Goal: Task Accomplishment & Management: Use online tool/utility

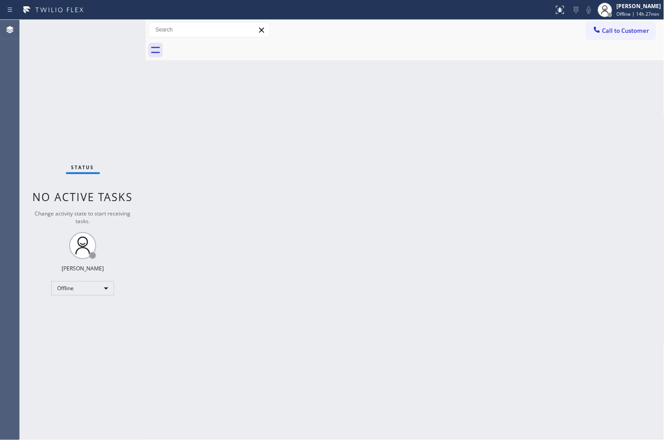
click at [596, 381] on div "Back to Dashboard Change Sender ID Customers Technicians Select a contact Outbo…" at bounding box center [405, 230] width 519 height 420
click at [604, 374] on div "Back to Dashboard Change Sender ID Customers Technicians Select a contact Outbo…" at bounding box center [405, 230] width 519 height 420
click at [635, 254] on div "Back to Dashboard Change Sender ID Customers Technicians Select a contact Outbo…" at bounding box center [405, 230] width 519 height 420
click at [106, 289] on div "Offline" at bounding box center [82, 288] width 63 height 14
click at [240, 186] on div at bounding box center [332, 220] width 664 height 440
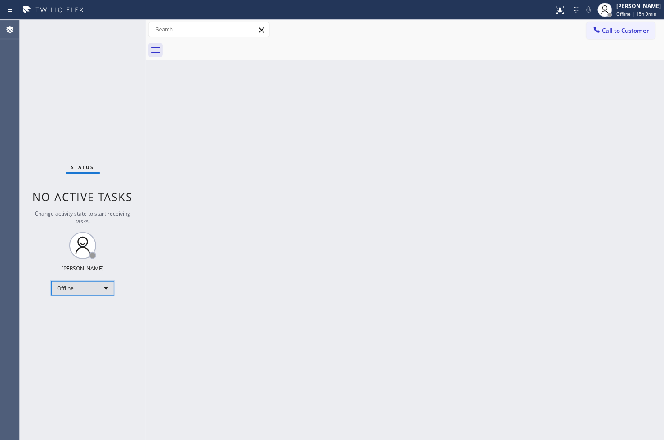
click at [106, 288] on div "Offline" at bounding box center [82, 288] width 63 height 14
click at [84, 307] on li "Available" at bounding box center [82, 312] width 61 height 11
click at [231, 218] on div "Back to Dashboard Change Sender ID Customers Technicians Select a contact Outbo…" at bounding box center [405, 230] width 519 height 420
click at [340, 182] on div "Back to Dashboard Change Sender ID Customers Technicians Select a contact Outbo…" at bounding box center [405, 230] width 519 height 420
click at [198, 252] on div "Back to Dashboard Change Sender ID Customers Technicians Select a contact Outbo…" at bounding box center [405, 230] width 519 height 420
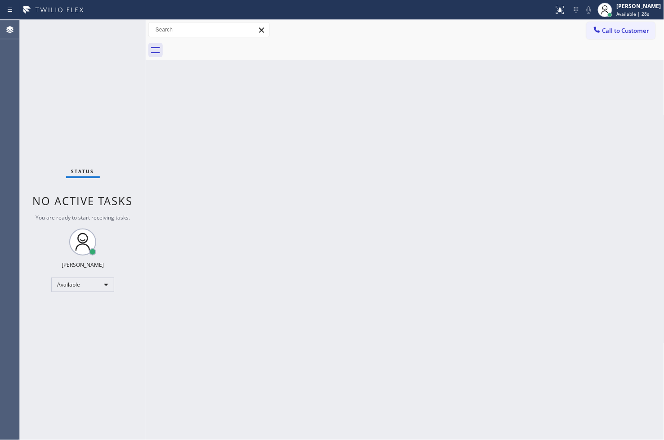
click at [437, 195] on div "Back to Dashboard Change Sender ID Customers Technicians Select a contact Outbo…" at bounding box center [405, 230] width 519 height 420
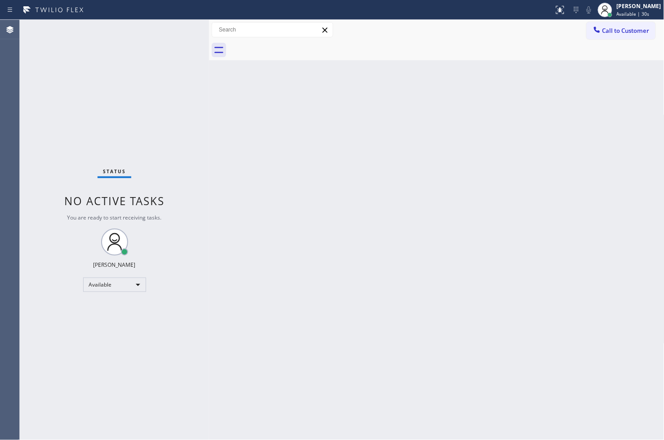
drag, startPoint x: 144, startPoint y: 73, endPoint x: 208, endPoint y: 81, distance: 63.9
click at [209, 81] on div at bounding box center [209, 230] width 0 height 420
click at [180, 37] on div "Status No active tasks You are ready to start receiving tasks. [PERSON_NAME]" at bounding box center [114, 230] width 189 height 420
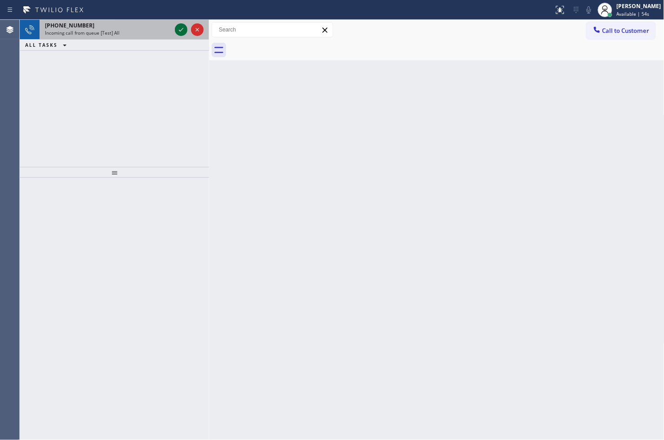
click at [180, 31] on icon at bounding box center [181, 30] width 4 height 4
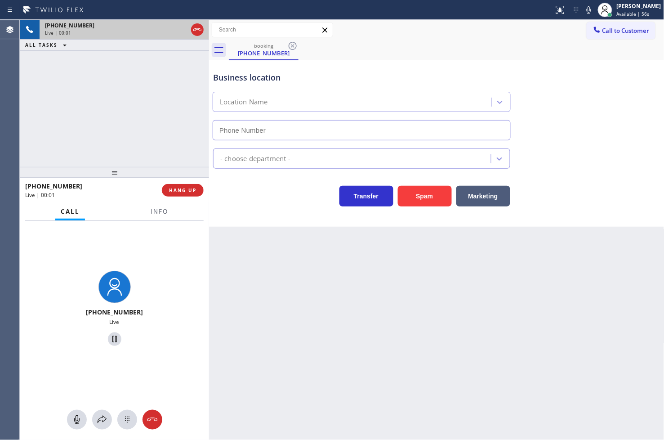
type input "[PHONE_NUMBER]"
click at [146, 138] on div "[PHONE_NUMBER] Live | 00:09 ALL TASKS ALL TASKS ACTIVE TASKS TASKS IN WRAP UP" at bounding box center [114, 93] width 189 height 147
click at [229, 187] on div "Transfer Spam Marketing" at bounding box center [361, 193] width 301 height 25
click at [240, 211] on div "Business location [MEDICAL_DATA] Electrical [GEOGRAPHIC_DATA][PERSON_NAME] [PHO…" at bounding box center [436, 143] width 455 height 166
drag, startPoint x: 221, startPoint y: 189, endPoint x: 193, endPoint y: 159, distance: 41.0
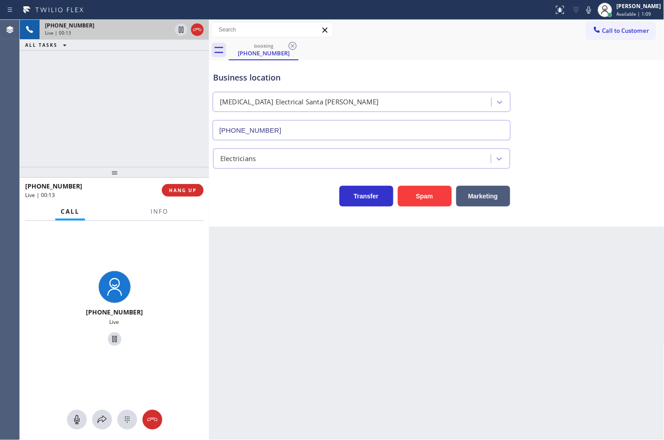
click at [221, 190] on div "Transfer Spam Marketing" at bounding box center [361, 193] width 301 height 25
click at [111, 93] on div "[PHONE_NUMBER] Live | 00:13 ALL TASKS ALL TASKS ACTIVE TASKS TASKS IN WRAP UP" at bounding box center [114, 93] width 189 height 147
click at [186, 186] on button "HANG UP" at bounding box center [183, 190] width 42 height 13
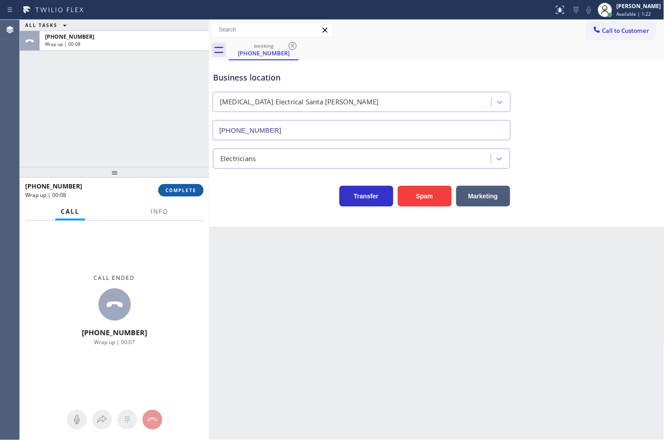
click at [174, 192] on span "COMPLETE" at bounding box center [180, 190] width 31 height 6
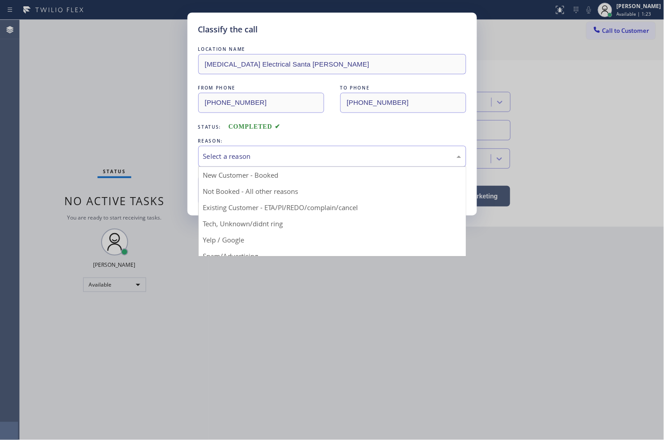
click at [262, 159] on div "Select a reason" at bounding box center [332, 156] width 258 height 10
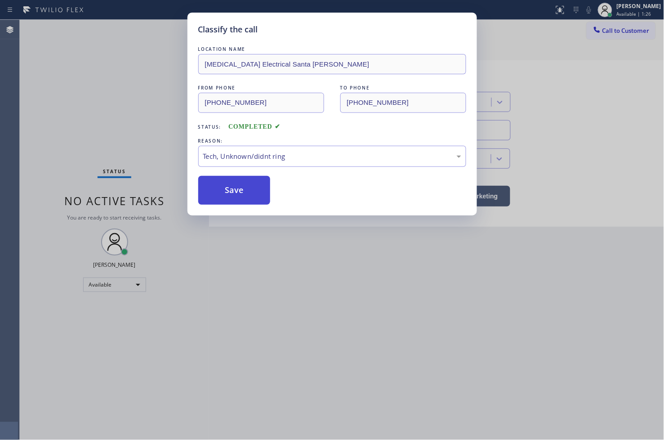
click at [244, 191] on button "Save" at bounding box center [234, 190] width 72 height 29
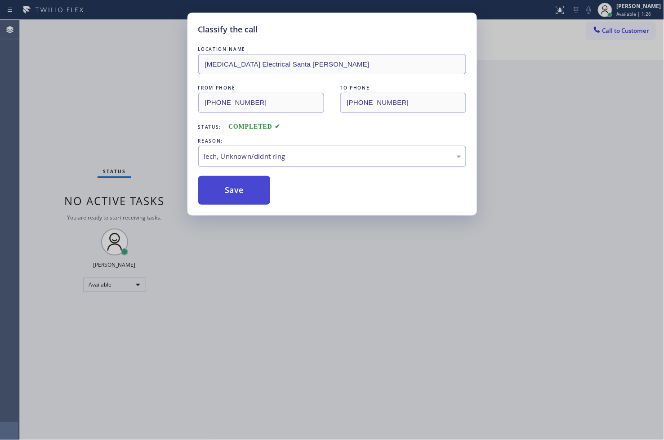
click at [244, 191] on button "Save" at bounding box center [234, 190] width 72 height 29
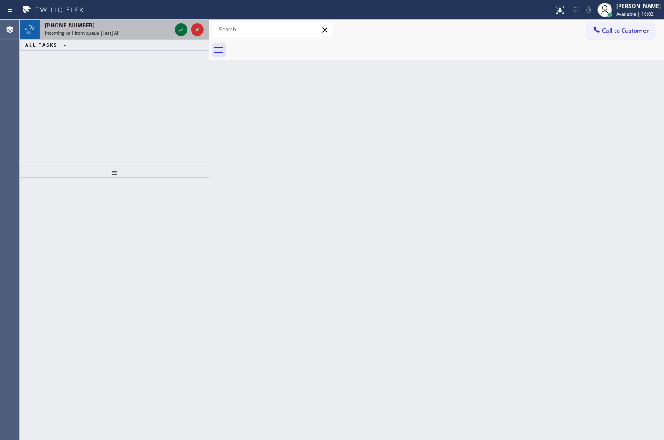
click at [178, 27] on icon at bounding box center [181, 29] width 11 height 11
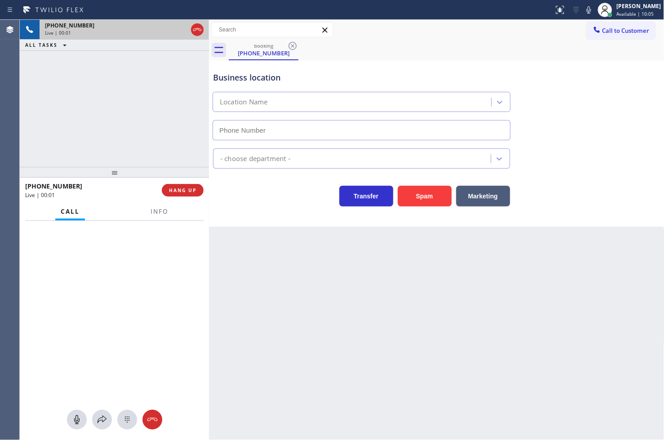
type input "[PHONE_NUMBER]"
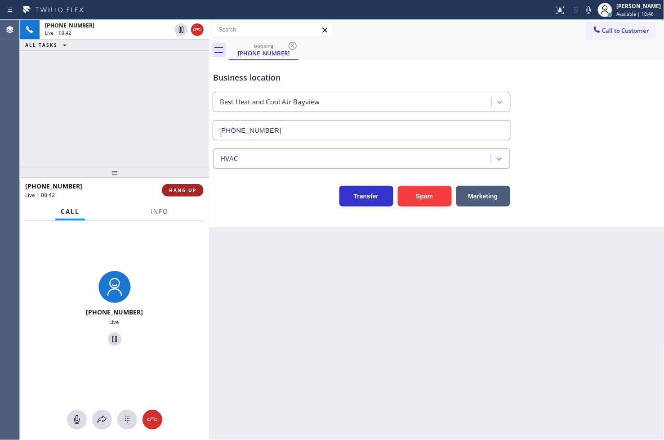
drag, startPoint x: 211, startPoint y: 226, endPoint x: 179, endPoint y: 195, distance: 44.5
click at [210, 226] on div "[PHONE_NUMBER] Live | 00:42 ALL TASKS ALL TASKS ACTIVE TASKS TASKS IN WRAP UP […" at bounding box center [342, 230] width 644 height 420
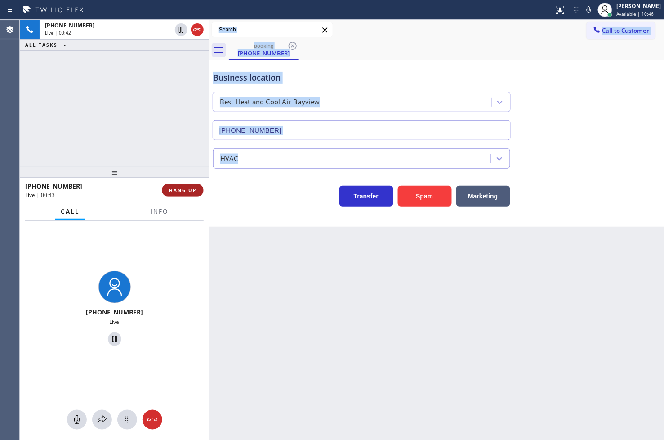
click at [178, 192] on span "HANG UP" at bounding box center [182, 190] width 27 height 6
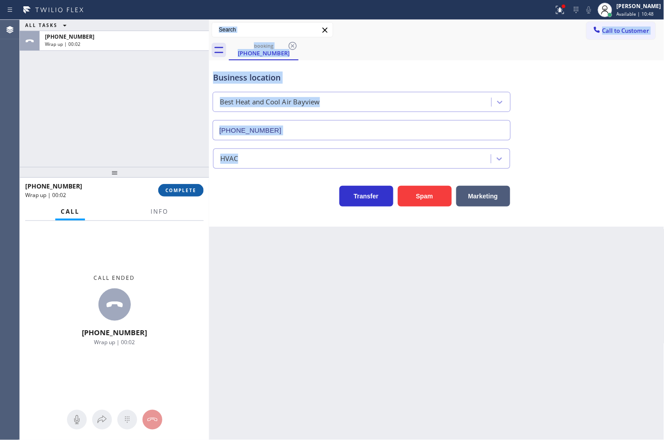
click at [180, 189] on span "COMPLETE" at bounding box center [180, 190] width 31 height 6
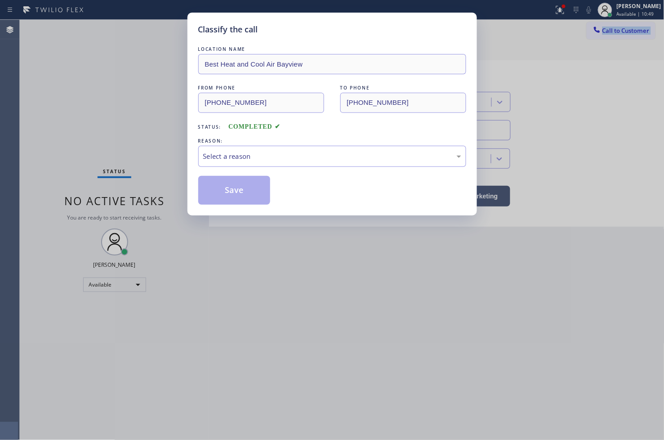
click at [253, 151] on div "Select a reason" at bounding box center [332, 156] width 258 height 10
click at [260, 202] on button "Save" at bounding box center [234, 190] width 72 height 29
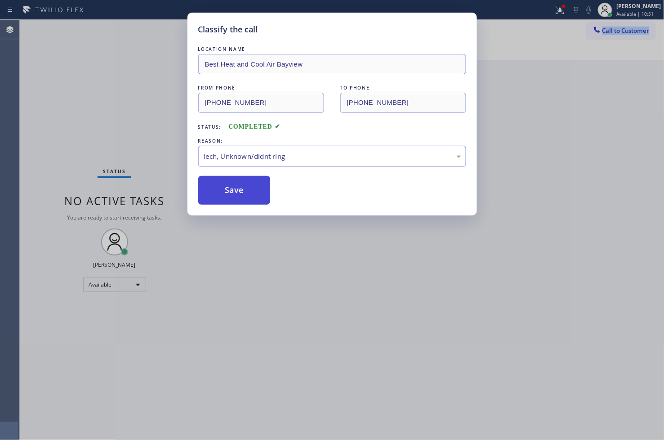
click at [260, 202] on button "Save" at bounding box center [234, 190] width 72 height 29
click at [258, 196] on button "Save" at bounding box center [234, 190] width 72 height 29
click at [258, 192] on button "Save" at bounding box center [234, 190] width 72 height 29
click at [200, 115] on div "Status No active tasks You are ready to start receiving tasks. [PERSON_NAME]" at bounding box center [114, 230] width 189 height 420
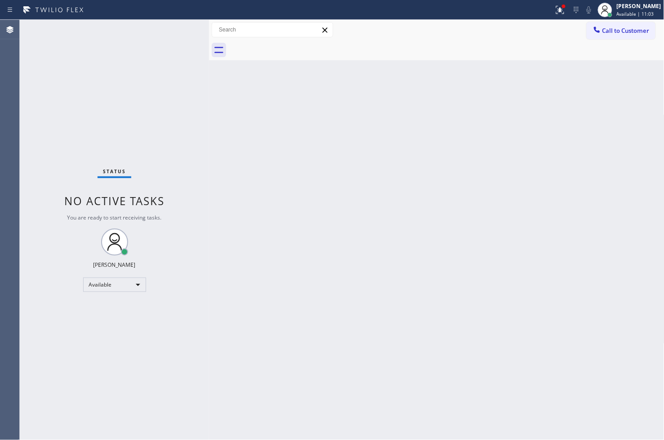
click at [267, 298] on div "Back to Dashboard Change Sender ID Customers Technicians Select a contact Outbo…" at bounding box center [436, 230] width 455 height 420
click at [283, 105] on div "Back to Dashboard Change Sender ID Customers Technicians Select a contact Outbo…" at bounding box center [436, 230] width 455 height 420
click at [201, 106] on div "Status No active tasks You are ready to start receiving tasks. [PERSON_NAME]" at bounding box center [114, 230] width 189 height 420
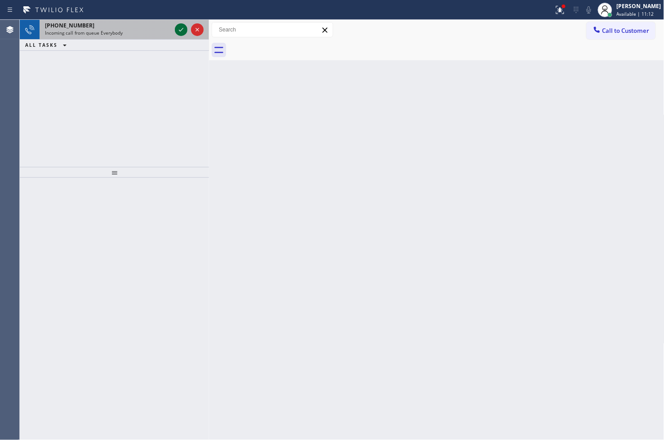
click at [179, 34] on icon at bounding box center [181, 29] width 11 height 11
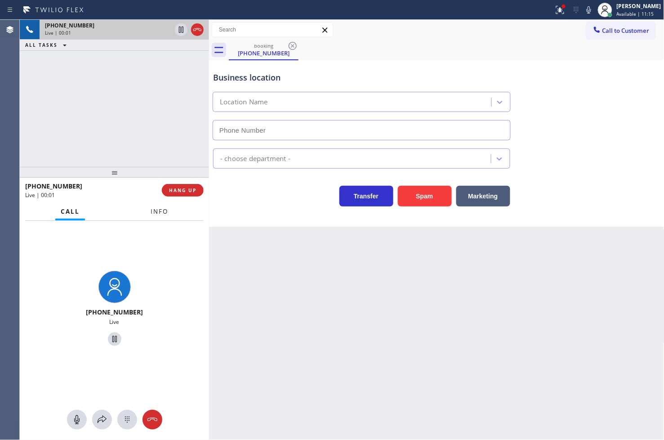
click at [164, 208] on span "Info" at bounding box center [160, 211] width 18 height 8
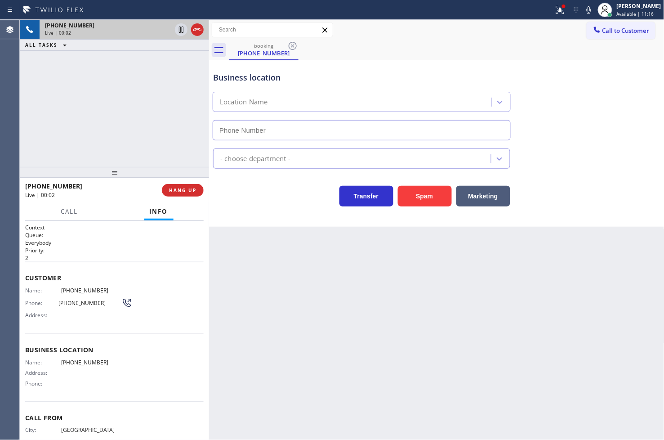
click at [86, 93] on div "[PHONE_NUMBER] Live | 00:02 ALL TASKS ALL TASKS ACTIVE TASKS TASKS IN WRAP UP" at bounding box center [114, 93] width 189 height 147
click at [130, 138] on div "[PHONE_NUMBER] Live | 00:07 ALL TASKS ALL TASKS ACTIVE TASKS TASKS IN WRAP UP" at bounding box center [114, 93] width 189 height 147
click at [110, 282] on div "Customer Name: [PHONE_NUMBER] Phone: [PHONE_NUMBER] Address:" at bounding box center [114, 298] width 178 height 72
drag, startPoint x: 138, startPoint y: 129, endPoint x: 154, endPoint y: 129, distance: 16.7
click at [138, 128] on div "[PHONE_NUMBER] Live | 00:33 ALL TASKS ALL TASKS ACTIVE TASKS TASKS IN WRAP UP" at bounding box center [114, 93] width 189 height 147
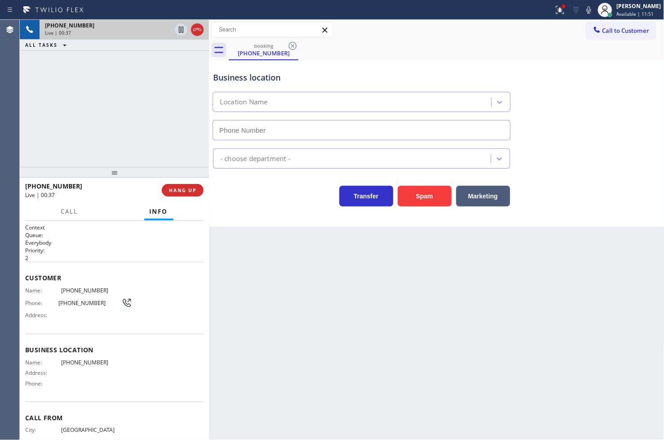
click at [250, 191] on div "Transfer Spam Marketing" at bounding box center [361, 193] width 301 height 25
click at [191, 195] on button "HANG UP" at bounding box center [183, 190] width 42 height 13
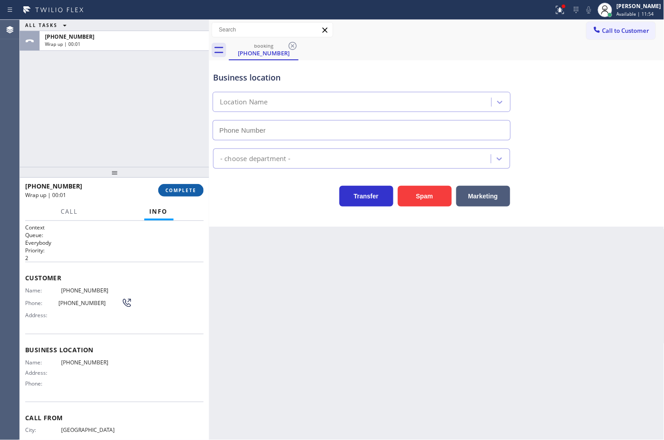
click at [191, 195] on button "COMPLETE" at bounding box center [180, 190] width 45 height 13
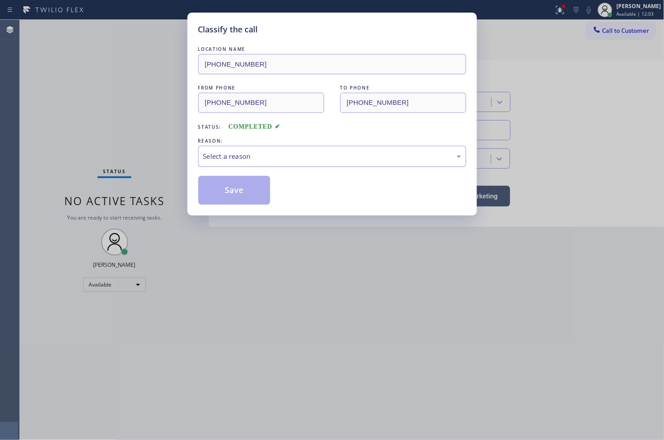
click at [251, 154] on div "Select a reason" at bounding box center [332, 156] width 258 height 10
click at [240, 186] on button "Save" at bounding box center [234, 190] width 72 height 29
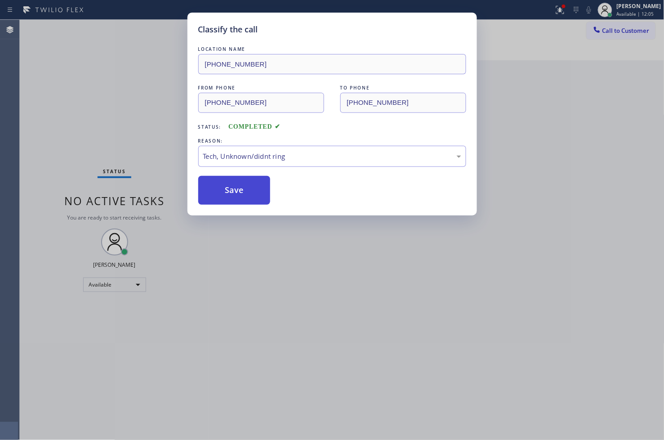
click at [240, 186] on button "Save" at bounding box center [234, 190] width 72 height 29
click at [240, 186] on div "Back to Dashboard Change Sender ID Customers Technicians Select a contact Outbo…" at bounding box center [436, 230] width 455 height 420
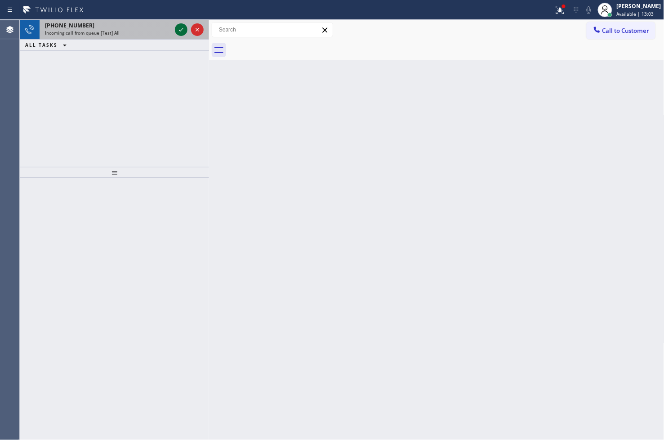
click at [182, 29] on icon at bounding box center [181, 29] width 11 height 11
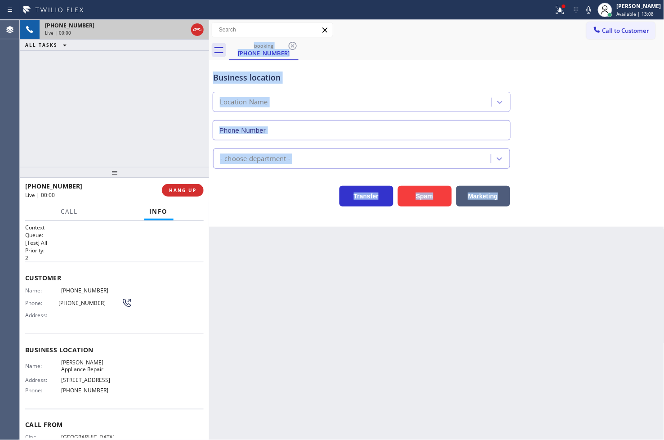
type input "[PHONE_NUMBER]"
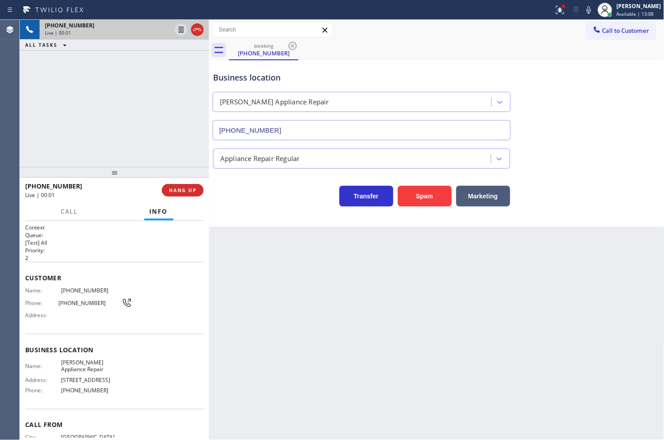
click at [118, 146] on div "[PHONE_NUMBER] Live | 00:01 ALL TASKS ALL TASKS ACTIVE TASKS TASKS IN WRAP UP" at bounding box center [114, 93] width 189 height 147
click at [512, 73] on div "Business location [PERSON_NAME] Appliance Repair [PHONE_NUMBER]" at bounding box center [436, 99] width 451 height 81
click at [555, 12] on icon at bounding box center [560, 9] width 11 height 11
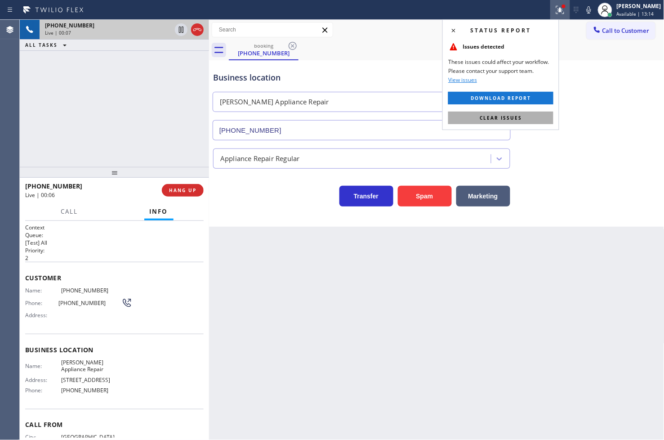
click at [518, 115] on span "Clear issues" at bounding box center [501, 118] width 42 height 6
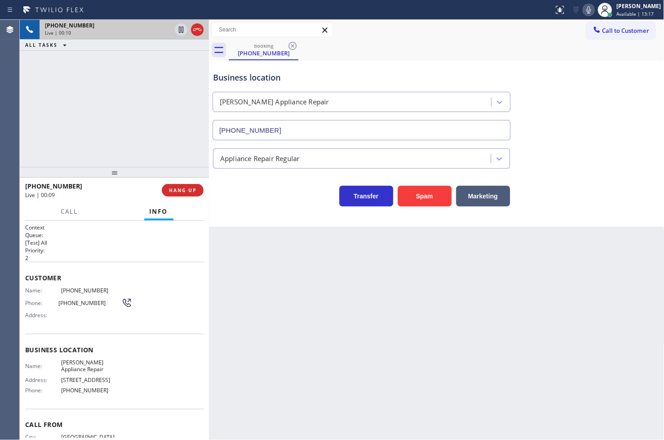
click at [583, 8] on icon at bounding box center [588, 9] width 11 height 11
click at [235, 209] on div "Business location [PERSON_NAME] Appliance Repair [PHONE_NUMBER] Appliance Repai…" at bounding box center [436, 143] width 455 height 166
click at [157, 143] on div "[PHONE_NUMBER] Live | 00:52 ALL TASKS ALL TASKS ACTIVE TASKS TASKS IN WRAP UP" at bounding box center [114, 93] width 189 height 147
click at [209, 201] on div at bounding box center [209, 230] width 0 height 420
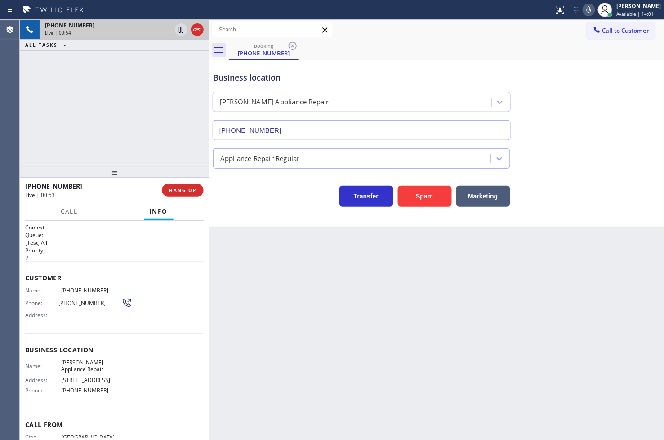
click at [133, 128] on div "[PHONE_NUMBER] Live | 00:54 ALL TASKS ALL TASKS ACTIVE TASKS TASKS IN WRAP UP" at bounding box center [114, 93] width 189 height 147
click at [74, 219] on div at bounding box center [70, 219] width 28 height 2
click at [181, 29] on icon at bounding box center [181, 29] width 11 height 11
click at [73, 218] on button "Call" at bounding box center [70, 212] width 28 height 18
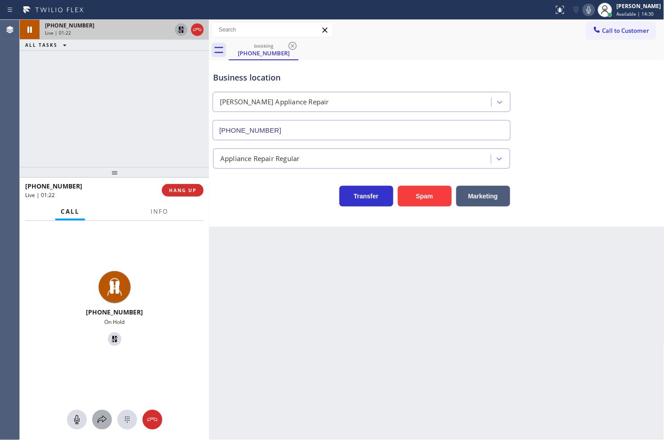
click at [97, 420] on icon at bounding box center [102, 419] width 11 height 11
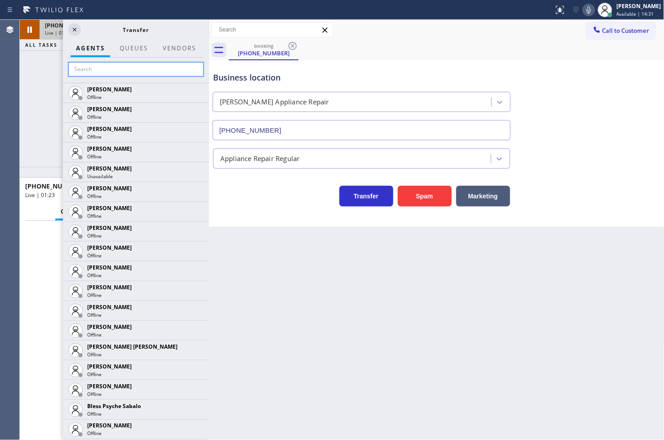
click at [91, 70] on input "text" at bounding box center [135, 69] width 135 height 14
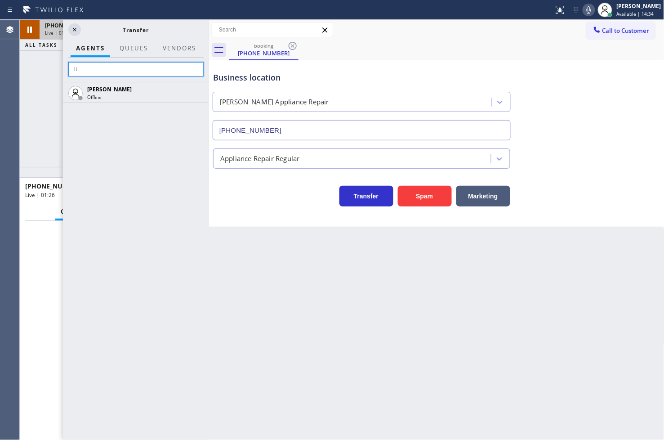
type input "l"
type input "m"
type input "j"
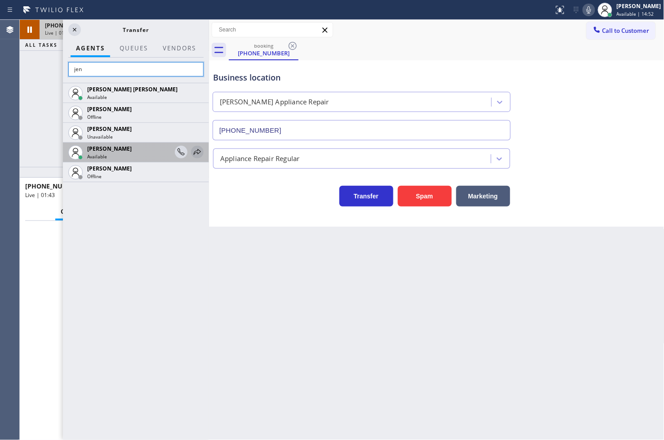
type input "jen"
click at [196, 153] on icon at bounding box center [197, 152] width 11 height 11
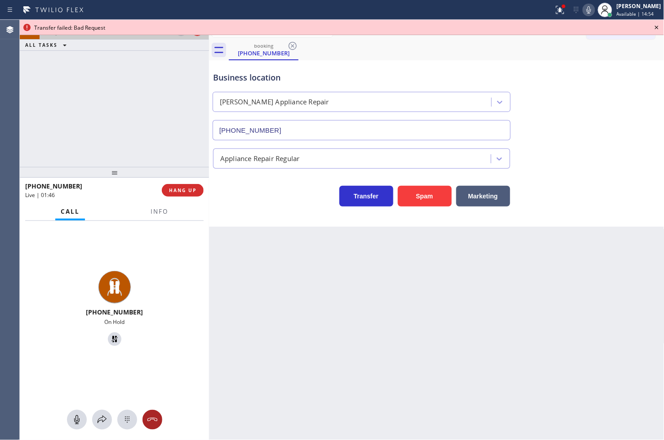
click at [147, 419] on icon at bounding box center [152, 419] width 11 height 11
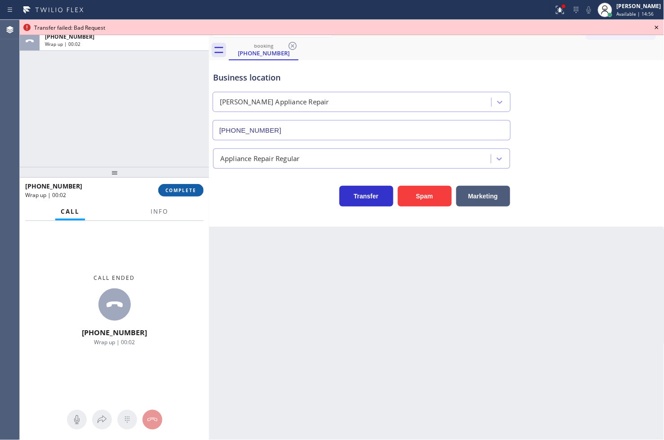
click at [172, 190] on span "COMPLETE" at bounding box center [180, 190] width 31 height 6
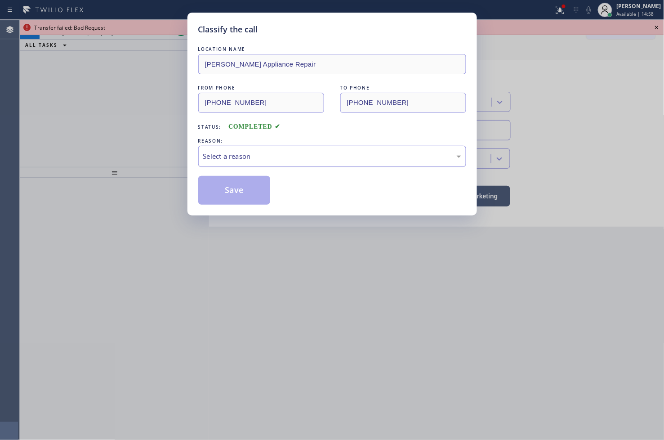
click at [250, 167] on div "Select a reason" at bounding box center [332, 156] width 268 height 21
click at [233, 194] on button "Save" at bounding box center [234, 190] width 72 height 29
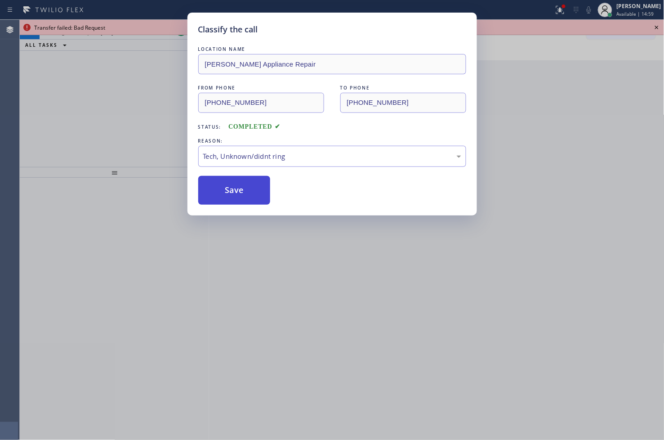
click at [233, 194] on button "Save" at bounding box center [234, 190] width 72 height 29
click at [111, 100] on div "Classify the call LOCATION NAME [PERSON_NAME] Appliance Repair FROM PHONE [PHON…" at bounding box center [332, 220] width 664 height 440
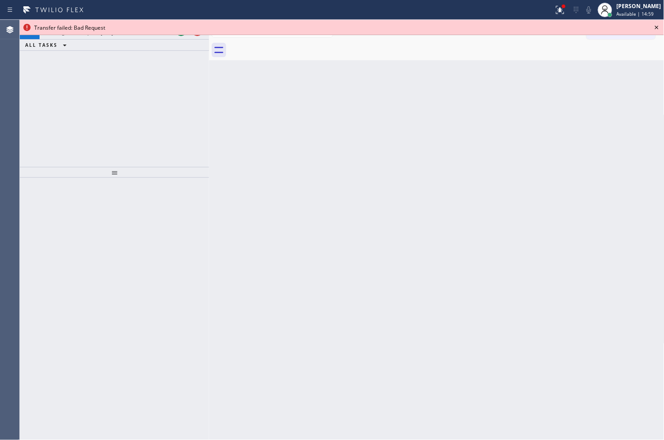
click at [106, 93] on div "[PHONE_NUMBER] Incoming call from queue [Test] All ALL TASKS ALL TASKS ACTIVE T…" at bounding box center [114, 93] width 189 height 147
click at [642, 24] on icon at bounding box center [656, 27] width 11 height 11
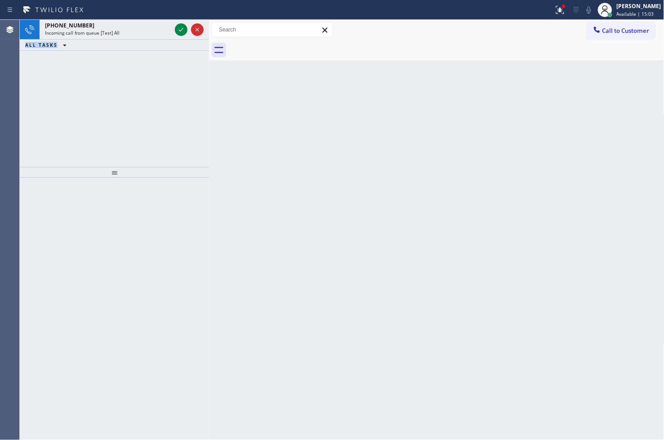
click at [180, 31] on icon at bounding box center [181, 29] width 11 height 11
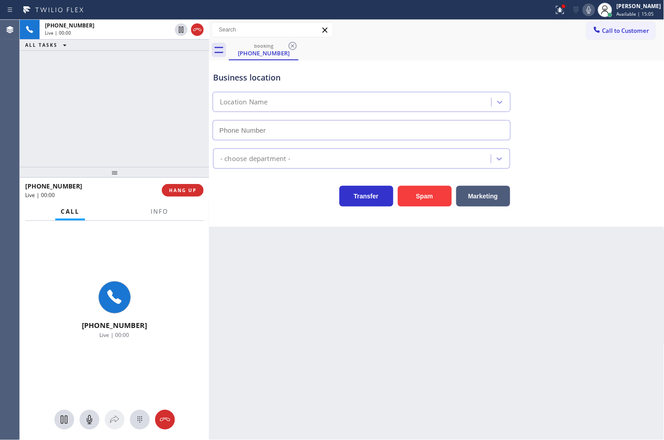
type input "[PHONE_NUMBER]"
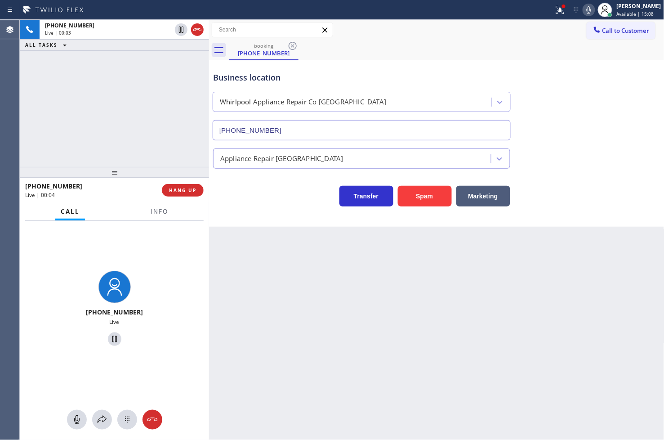
click at [140, 147] on div "[PHONE_NUMBER] Live | 00:03 ALL TASKS ALL TASKS ACTIVE TASKS TASKS IN WRAP UP" at bounding box center [114, 93] width 189 height 147
click at [151, 213] on span "Info" at bounding box center [160, 211] width 18 height 8
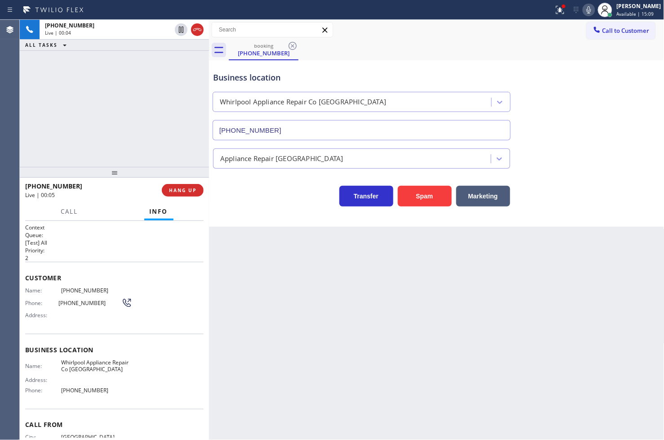
click at [278, 212] on div "Business location Whirlpool Appliance Repair Co [GEOGRAPHIC_DATA] [PHONE_NUMBER…" at bounding box center [436, 143] width 455 height 166
click at [186, 158] on div "[PHONE_NUMBER] Live | 00:05 ALL TASKS ALL TASKS ACTIVE TASKS TASKS IN WRAP UP" at bounding box center [114, 93] width 189 height 147
click at [261, 203] on div "Transfer Spam Marketing" at bounding box center [361, 193] width 301 height 25
click at [119, 124] on div "[PHONE_NUMBER] Live | 00:06 ALL TASKS ALL TASKS ACTIVE TASKS TASKS IN WRAP UP" at bounding box center [114, 93] width 189 height 147
click at [222, 258] on div "Back to Dashboard Change Sender ID Customers Technicians Select a contact Outbo…" at bounding box center [436, 230] width 455 height 420
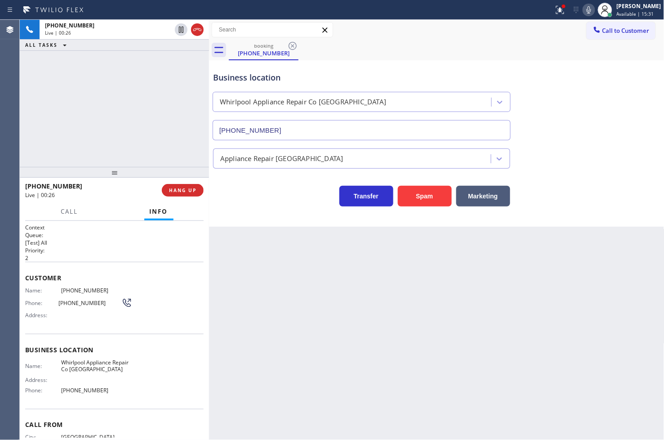
click at [133, 141] on div "[PHONE_NUMBER] Live | 00:26 ALL TASKS ALL TASKS ACTIVE TASKS TASKS IN WRAP UP" at bounding box center [114, 93] width 189 height 147
click at [249, 191] on div "Transfer Spam Marketing" at bounding box center [361, 193] width 301 height 25
click at [58, 93] on div "[PHONE_NUMBER] Live | 00:27 ALL TASKS ALL TASKS ACTIVE TASKS TASKS IN WRAP UP" at bounding box center [114, 93] width 189 height 147
click at [172, 115] on div "[PHONE_NUMBER] Live | 00:32 ALL TASKS ALL TASKS ACTIVE TASKS TASKS IN WRAP UP" at bounding box center [114, 93] width 189 height 147
click at [141, 131] on div "[PHONE_NUMBER] Live | 00:36 ALL TASKS ALL TASKS ACTIVE TASKS TASKS IN WRAP UP" at bounding box center [114, 93] width 189 height 147
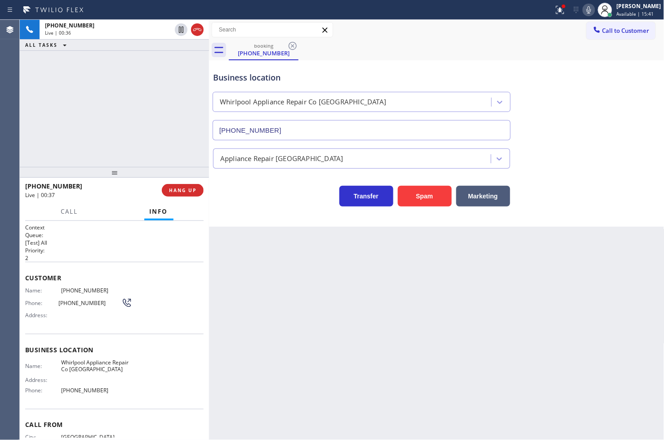
click at [173, 90] on div "[PHONE_NUMBER] Live | 00:36 ALL TASKS ALL TASKS ACTIVE TASKS TASKS IN WRAP UP" at bounding box center [114, 93] width 189 height 147
click at [178, 79] on div "[PHONE_NUMBER] Live | 00:39 ALL TASKS ALL TASKS ACTIVE TASKS TASKS IN WRAP UP" at bounding box center [114, 93] width 189 height 147
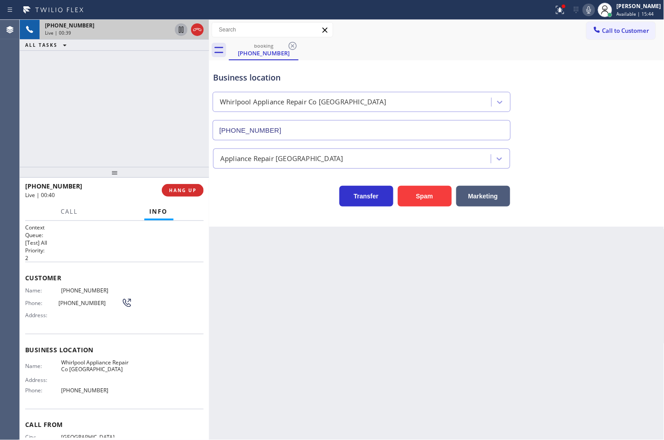
click at [182, 27] on icon at bounding box center [181, 30] width 4 height 6
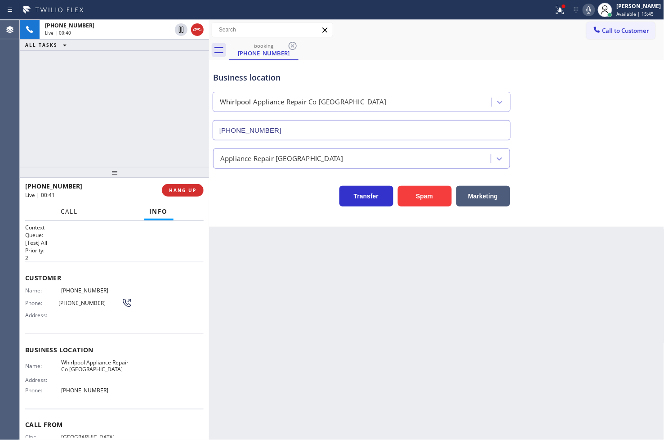
click at [67, 205] on button "Call" at bounding box center [70, 212] width 28 height 18
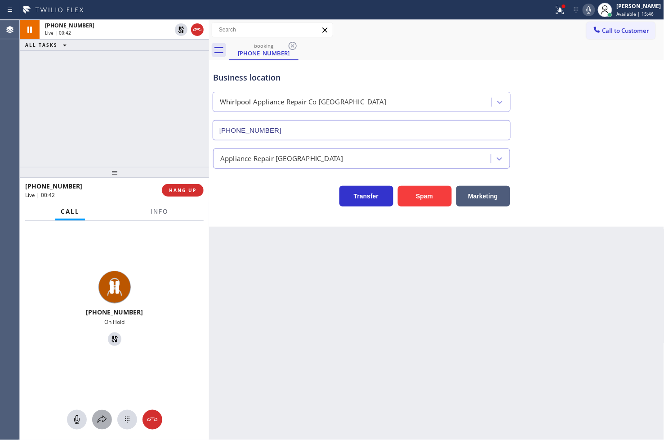
click at [101, 420] on icon at bounding box center [102, 419] width 11 height 11
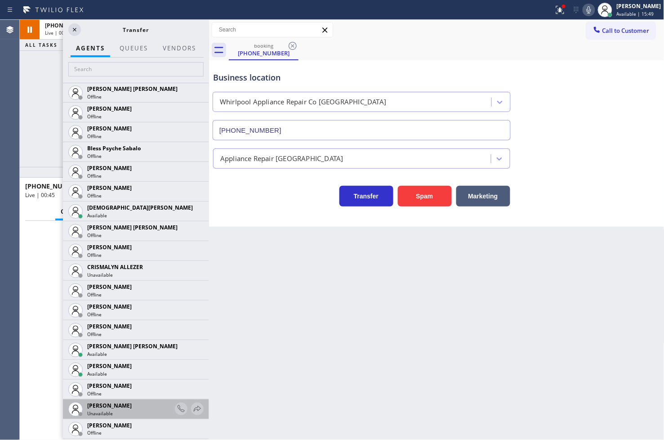
scroll to position [349, 0]
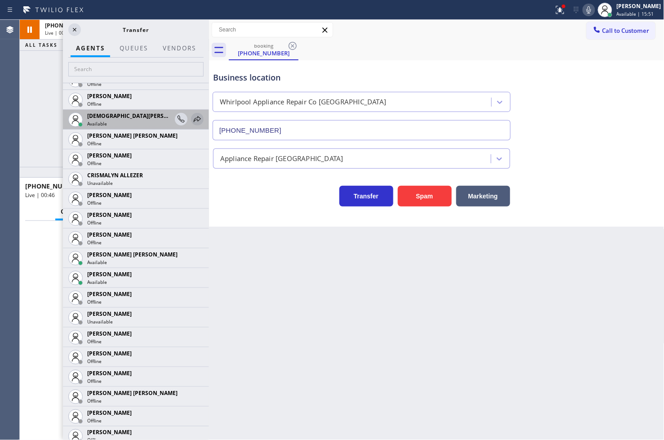
click at [192, 114] on icon at bounding box center [197, 119] width 11 height 11
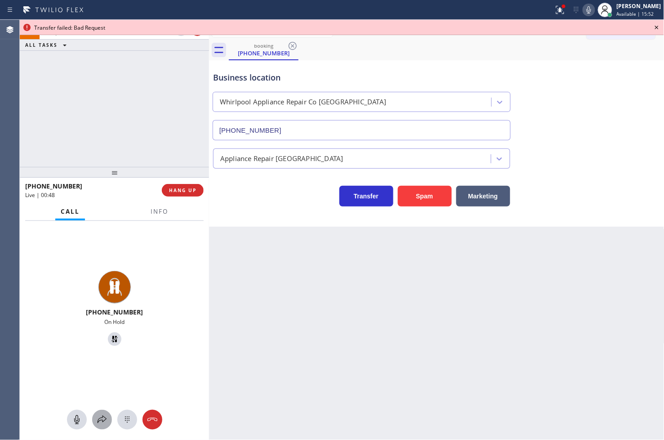
click at [105, 418] on icon at bounding box center [102, 419] width 11 height 11
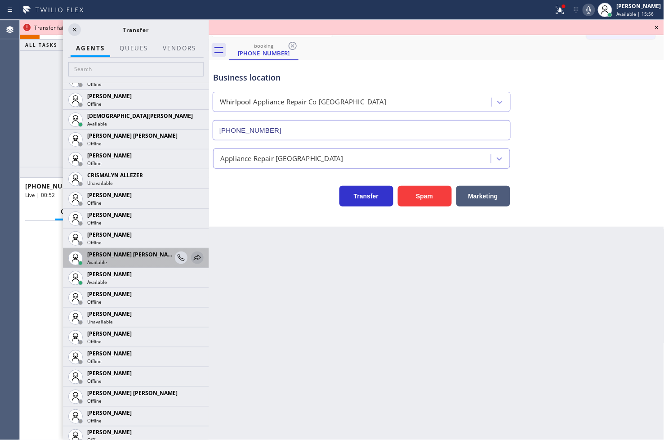
click at [192, 255] on icon at bounding box center [197, 257] width 11 height 11
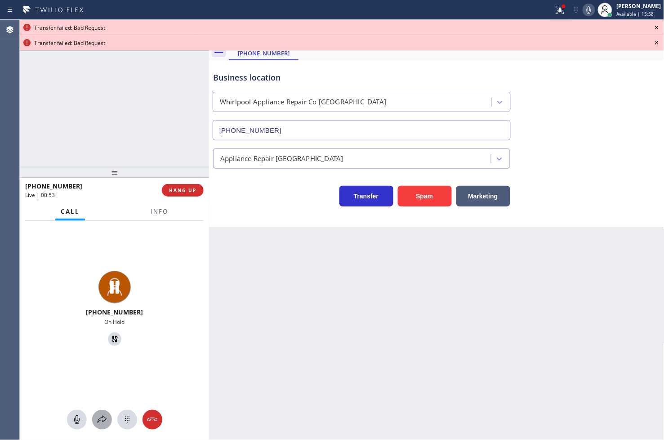
click at [105, 413] on button at bounding box center [102, 419] width 20 height 20
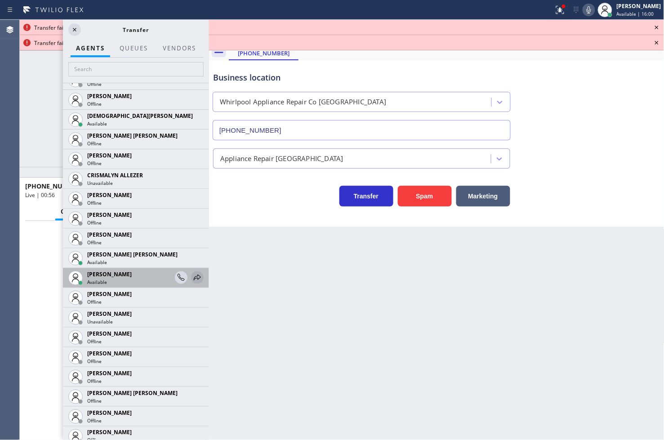
click at [194, 278] on icon at bounding box center [197, 277] width 7 height 6
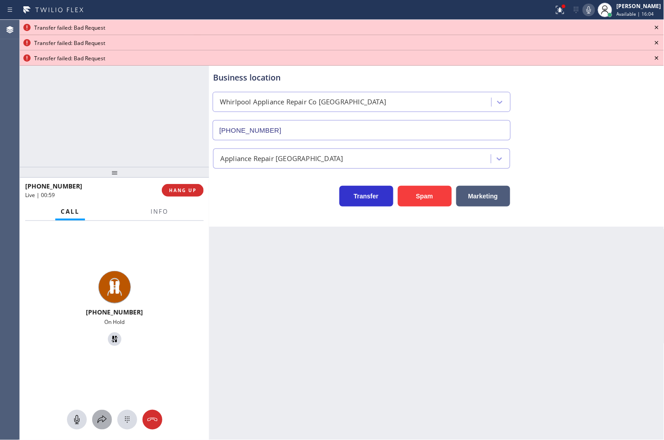
click at [105, 415] on icon at bounding box center [102, 419] width 11 height 11
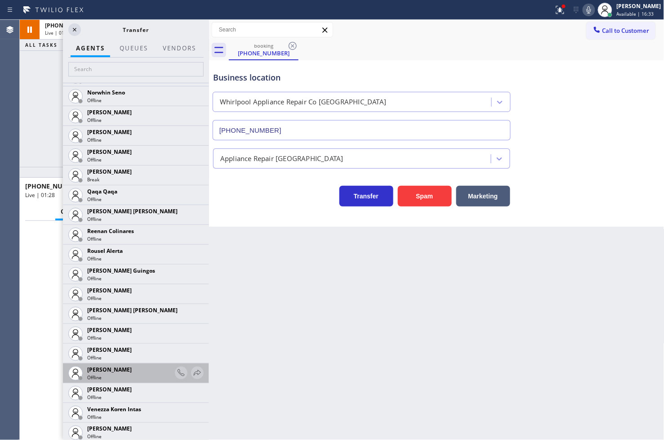
scroll to position [1778, 0]
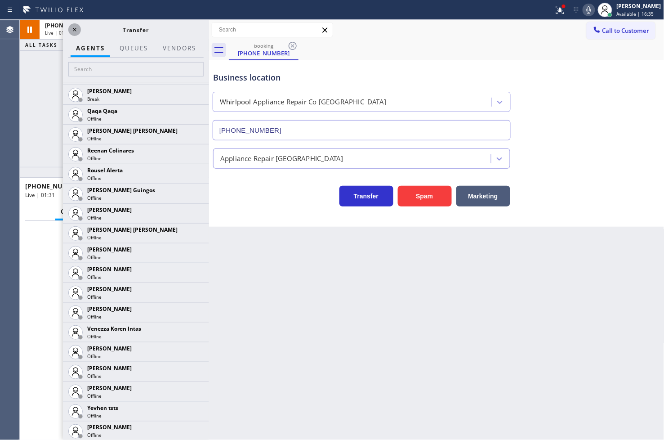
click at [74, 30] on icon at bounding box center [74, 29] width 11 height 11
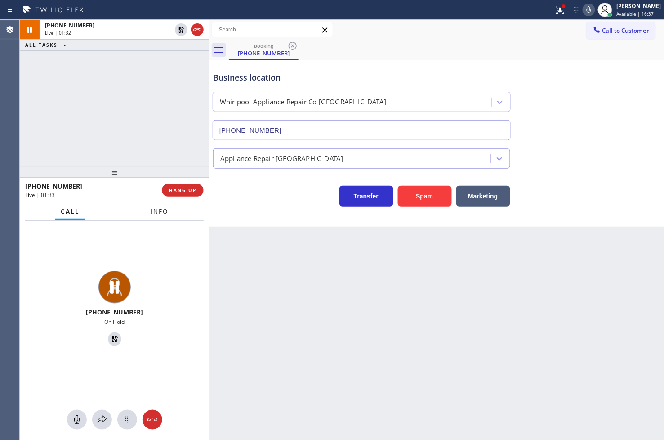
click at [151, 212] on span "Info" at bounding box center [160, 211] width 18 height 8
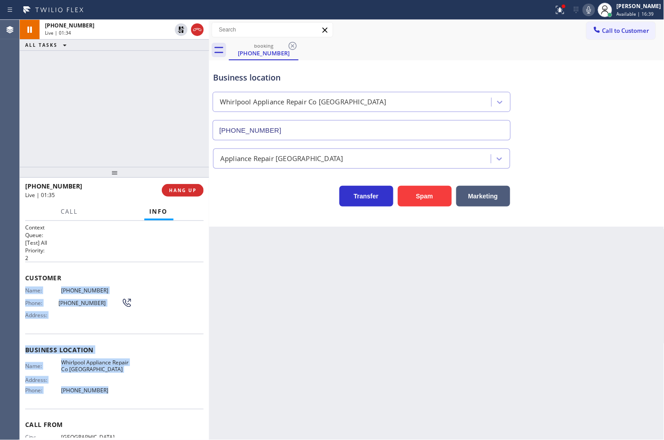
drag, startPoint x: 25, startPoint y: 290, endPoint x: 165, endPoint y: 401, distance: 179.1
click at [165, 401] on div "Context Queue: [Test] All Priority: 2 Customer Name: [PHONE_NUMBER] Phone: [PHO…" at bounding box center [114, 349] width 178 height 253
copy div "Name: [PHONE_NUMBER] Phone: [PHONE_NUMBER] Address: Business location Name: Whi…"
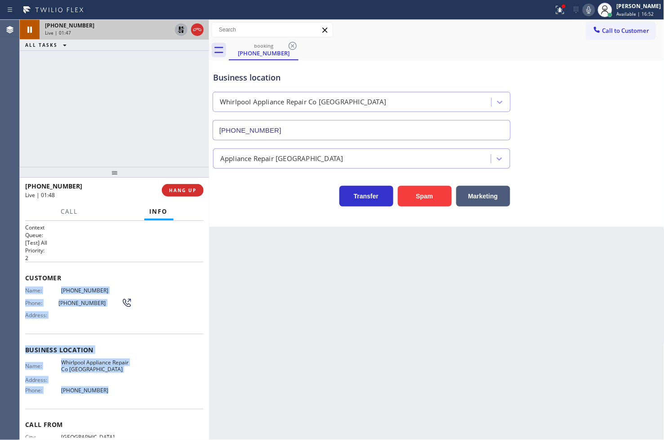
click at [178, 28] on icon at bounding box center [181, 29] width 11 height 11
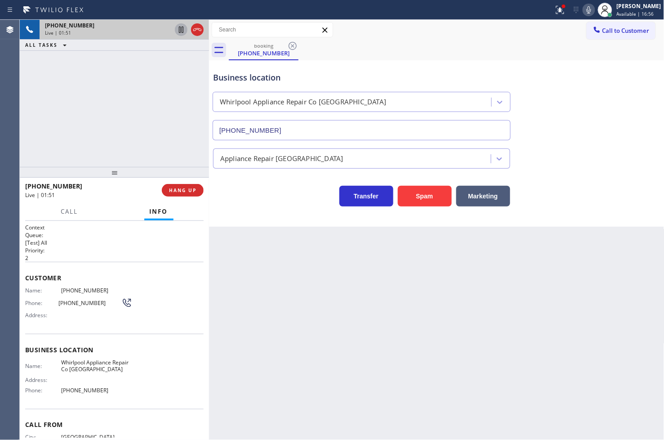
click at [18, 142] on div "Agent Desktop" at bounding box center [9, 230] width 19 height 420
drag, startPoint x: 234, startPoint y: 280, endPoint x: 242, endPoint y: 277, distance: 8.4
click at [238, 279] on div "Back to Dashboard Change Sender ID Customers Technicians Select a contact Outbo…" at bounding box center [436, 230] width 455 height 420
click at [163, 132] on div "[PHONE_NUMBER] Live | 03:35 ALL TASKS ALL TASKS ACTIVE TASKS TASKS IN WRAP UP" at bounding box center [114, 93] width 189 height 147
click at [249, 201] on div "Transfer Spam Marketing" at bounding box center [361, 193] width 301 height 25
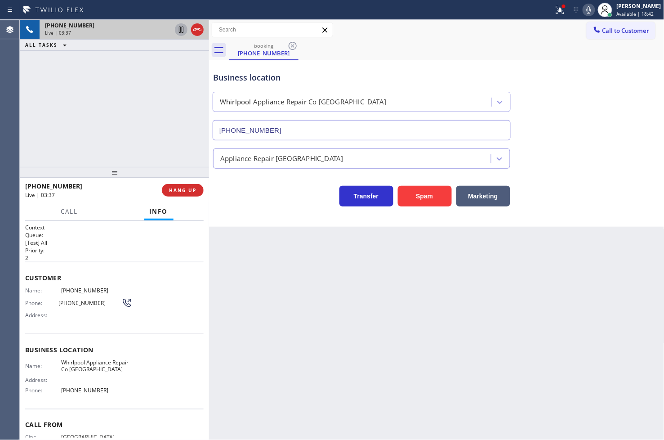
click at [236, 201] on div "Transfer Spam Marketing" at bounding box center [361, 193] width 301 height 25
click at [132, 149] on div "[PHONE_NUMBER] Live | 03:42 ALL TASKS ALL TASKS ACTIVE TASKS TASKS IN WRAP UP" at bounding box center [114, 93] width 189 height 147
drag, startPoint x: 235, startPoint y: 195, endPoint x: 69, endPoint y: 101, distance: 191.4
click at [235, 195] on div "Transfer Spam Marketing" at bounding box center [361, 193] width 301 height 25
click at [69, 100] on div "[PHONE_NUMBER] Live | 03:45 ALL TASKS ALL TASKS ACTIVE TASKS TASKS IN WRAP UP" at bounding box center [114, 93] width 189 height 147
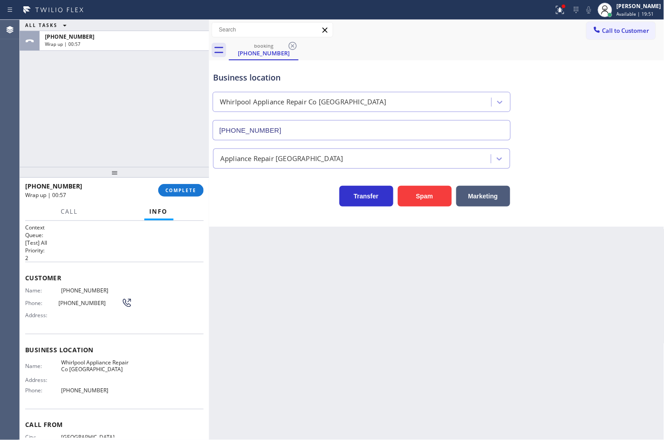
drag, startPoint x: 169, startPoint y: 192, endPoint x: 227, endPoint y: 163, distance: 65.1
click at [169, 190] on span "COMPLETE" at bounding box center [180, 190] width 31 height 6
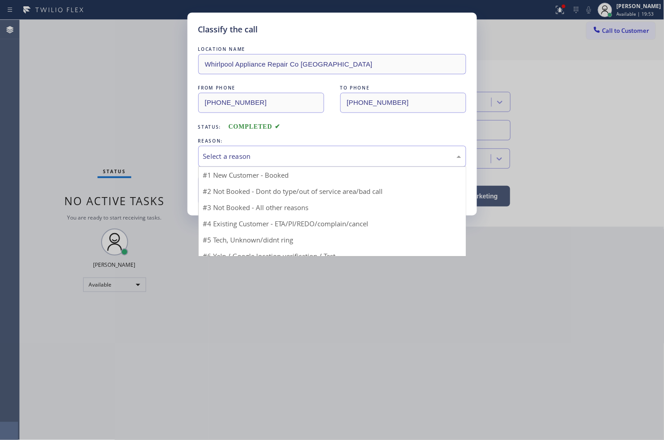
click at [253, 159] on div "Select a reason" at bounding box center [332, 156] width 258 height 10
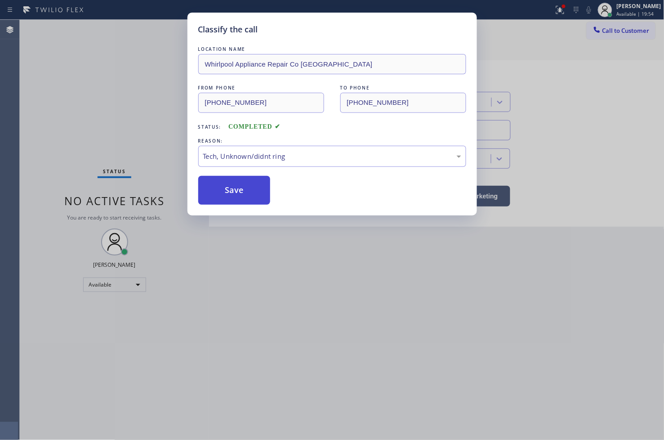
click at [254, 195] on button "Save" at bounding box center [234, 190] width 72 height 29
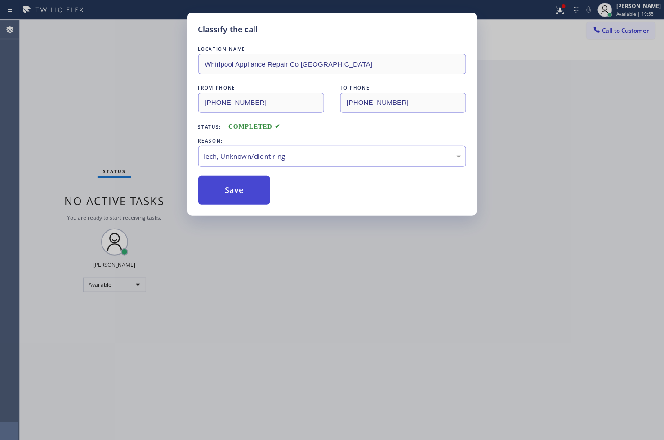
click at [254, 195] on button "Save" at bounding box center [234, 190] width 72 height 29
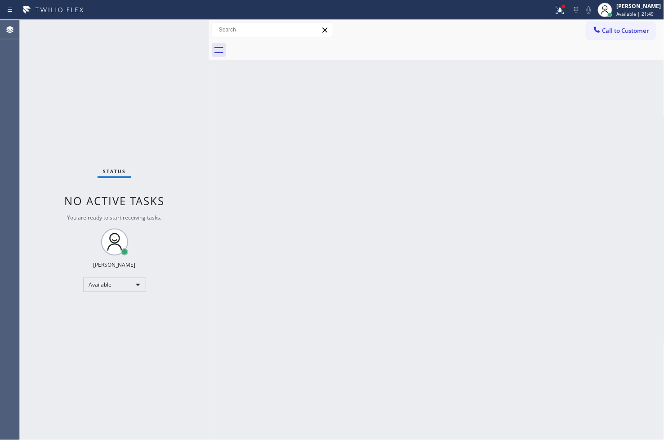
click at [198, 42] on div "Status No active tasks You are ready to start receiving tasks. [PERSON_NAME]" at bounding box center [114, 230] width 189 height 420
click at [175, 31] on div "Status No active tasks You are ready to start receiving tasks. [PERSON_NAME]" at bounding box center [114, 230] width 189 height 420
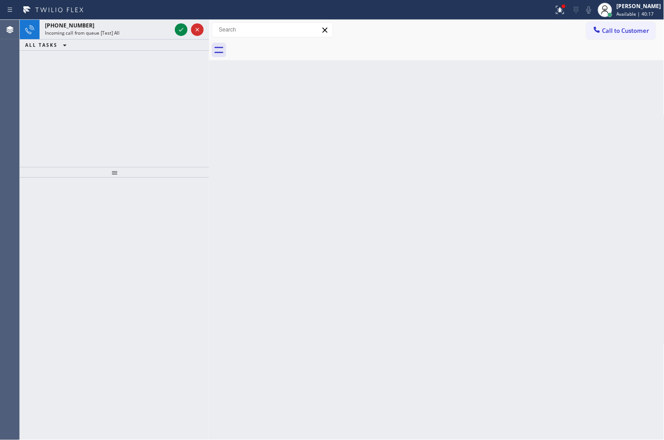
drag, startPoint x: 362, startPoint y: 355, endPoint x: 313, endPoint y: 321, distance: 60.0
click at [361, 355] on div "Back to Dashboard Change Sender ID Customers Technicians Select a contact Outbo…" at bounding box center [436, 230] width 455 height 420
drag, startPoint x: 139, startPoint y: 148, endPoint x: 147, endPoint y: 47, distance: 101.4
click at [142, 144] on div "[PHONE_NUMBER] Incoming call from queue [Test] All ALL TASKS ALL TASKS ACTIVE T…" at bounding box center [114, 93] width 189 height 147
click at [149, 17] on div "Status report Issues detected These issues could affect your workflow. Please c…" at bounding box center [332, 10] width 664 height 20
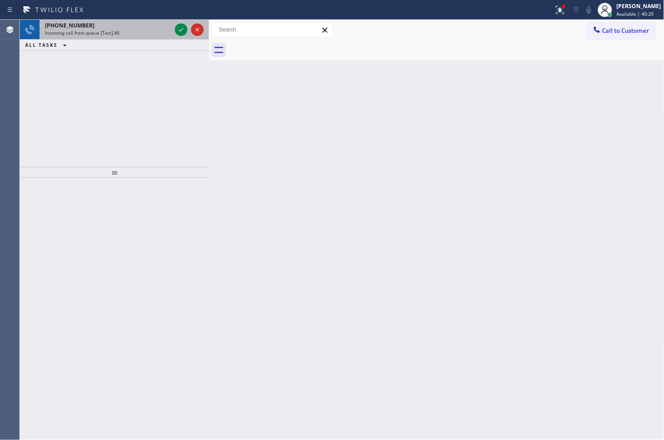
click at [181, 36] on div at bounding box center [189, 30] width 32 height 20
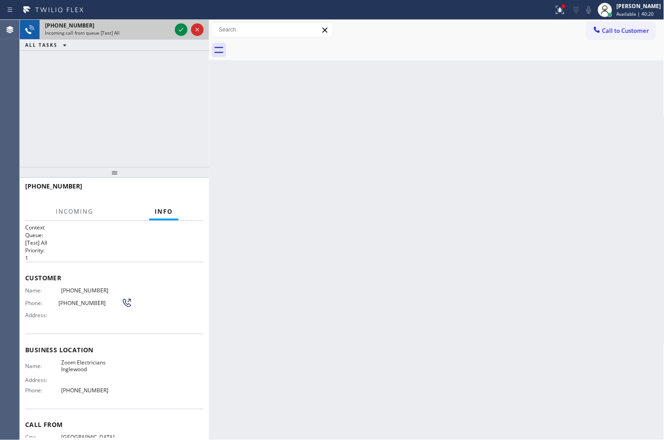
click at [181, 36] on div at bounding box center [189, 30] width 32 height 20
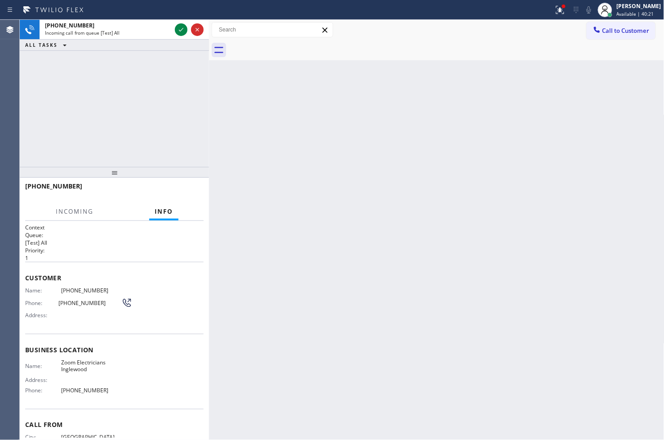
click at [149, 235] on h2 "Queue:" at bounding box center [114, 235] width 178 height 8
click at [141, 307] on div "Name: [PHONE_NUMBER] Phone: [PHONE_NUMBER] Address:" at bounding box center [114, 305] width 178 height 36
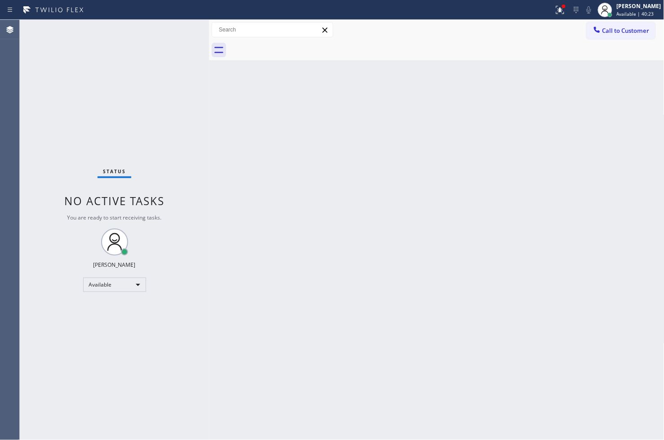
click at [303, 242] on div "Back to Dashboard Change Sender ID Customers Technicians Select a contact Outbo…" at bounding box center [436, 230] width 455 height 420
click at [289, 237] on div "Back to Dashboard Change Sender ID Customers Technicians Select a contact Outbo…" at bounding box center [436, 230] width 455 height 420
click at [104, 160] on div "Status No active tasks You are ready to start receiving tasks. [PERSON_NAME]" at bounding box center [114, 230] width 189 height 420
click at [105, 160] on div "Status No active tasks You are ready to start receiving tasks. [PERSON_NAME]" at bounding box center [114, 230] width 189 height 420
click at [320, 351] on div "Back to Dashboard Change Sender ID Customers Technicians Select a contact Outbo…" at bounding box center [436, 230] width 455 height 420
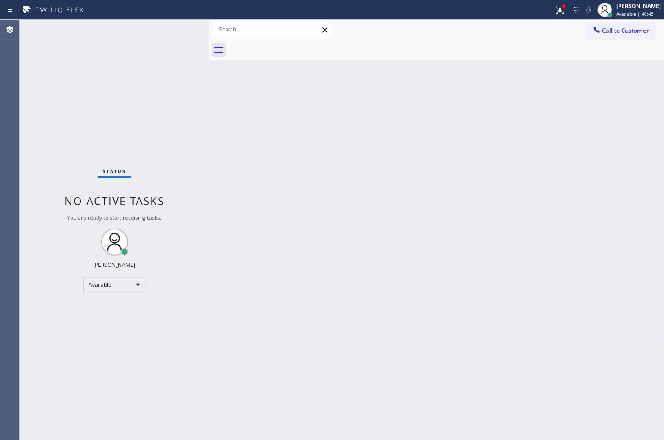
click at [318, 351] on div "Back to Dashboard Change Sender ID Customers Technicians Select a contact Outbo…" at bounding box center [436, 230] width 455 height 420
click at [318, 349] on div "Back to Dashboard Change Sender ID Customers Technicians Select a contact Outbo…" at bounding box center [436, 230] width 455 height 420
click at [396, 337] on div "Back to Dashboard Change Sender ID Customers Technicians Select a contact Outbo…" at bounding box center [436, 230] width 455 height 420
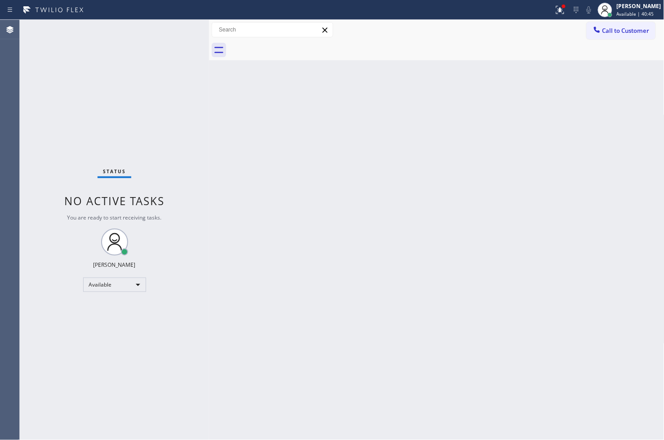
click at [398, 336] on div "Back to Dashboard Change Sender ID Customers Technicians Select a contact Outbo…" at bounding box center [436, 230] width 455 height 420
click at [243, 336] on div "Back to Dashboard Change Sender ID Customers Technicians Select a contact Outbo…" at bounding box center [436, 230] width 455 height 420
drag, startPoint x: 197, startPoint y: 299, endPoint x: 208, endPoint y: 257, distance: 43.6
click at [198, 297] on div "Status No active tasks You are ready to start receiving tasks. [PERSON_NAME]" at bounding box center [114, 230] width 189 height 420
drag, startPoint x: 407, startPoint y: 190, endPoint x: 413, endPoint y: 178, distance: 14.1
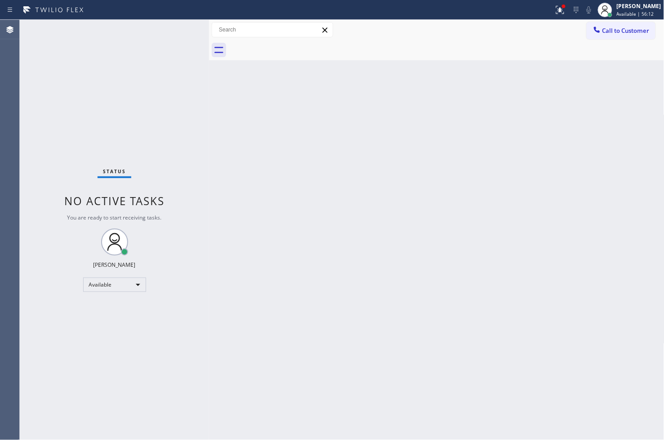
click at [409, 186] on div "Back to Dashboard Change Sender ID Customers Technicians Select a contact Outbo…" at bounding box center [436, 230] width 455 height 420
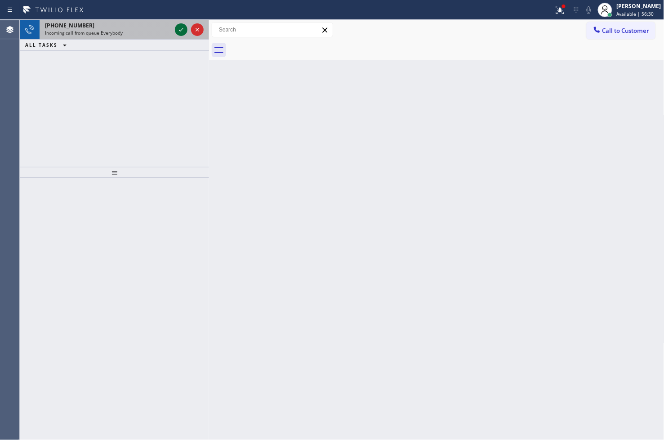
click at [176, 31] on icon at bounding box center [181, 29] width 11 height 11
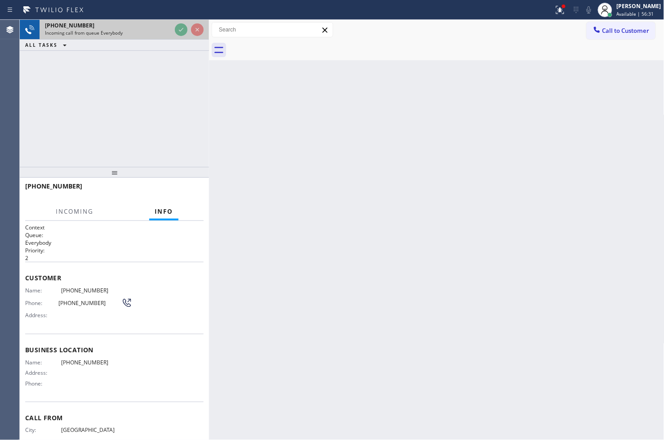
click at [169, 22] on div "[PHONE_NUMBER]" at bounding box center [108, 26] width 126 height 8
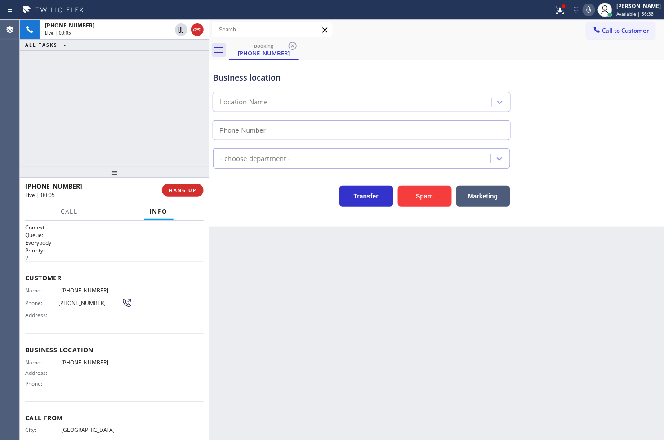
click at [234, 199] on div "Transfer Spam Marketing" at bounding box center [361, 193] width 301 height 25
click at [235, 196] on div "Transfer Spam Marketing" at bounding box center [361, 193] width 301 height 25
click at [88, 117] on div "[PHONE_NUMBER] Live | 00:16 ALL TASKS ALL TASKS ACTIVE TASKS TASKS IN WRAP UP" at bounding box center [114, 93] width 189 height 147
click at [213, 171] on div "Transfer Spam Marketing" at bounding box center [436, 188] width 451 height 38
click at [282, 230] on div "Back to Dashboard Change Sender ID Customers Technicians Select a contact Outbo…" at bounding box center [436, 230] width 455 height 420
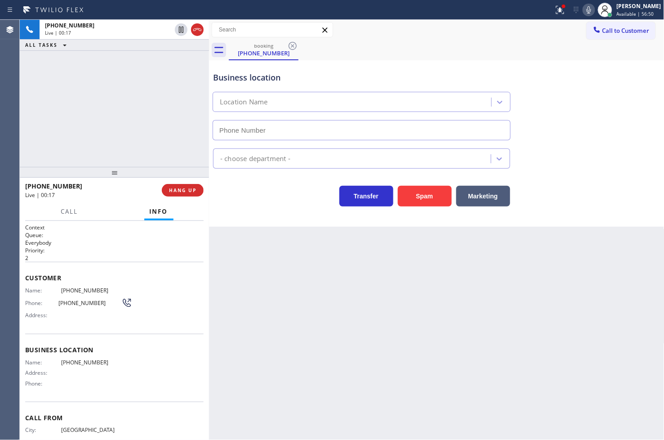
click at [93, 149] on div "[PHONE_NUMBER] Live | 00:17 ALL TASKS ALL TASKS ACTIVE TASKS TASKS IN WRAP UP" at bounding box center [114, 93] width 189 height 147
click at [288, 206] on div "Transfer Spam Marketing" at bounding box center [361, 193] width 301 height 25
click at [551, 9] on div at bounding box center [560, 10] width 20 height 20
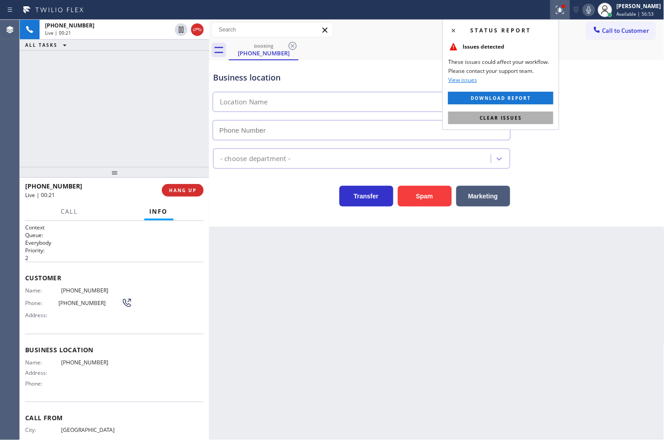
click at [533, 115] on button "Clear issues" at bounding box center [500, 117] width 105 height 13
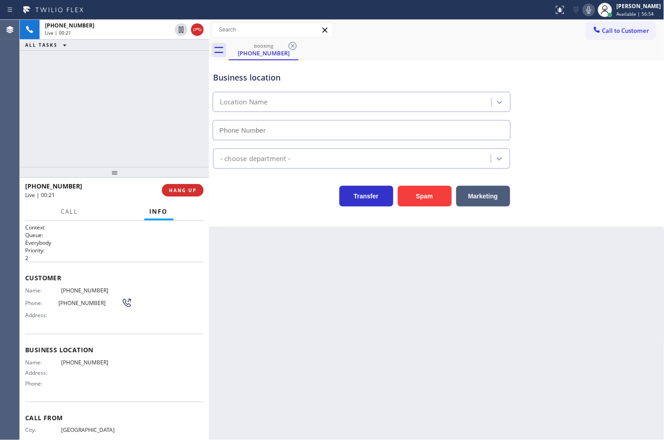
click at [113, 107] on div "[PHONE_NUMBER] Live | 00:21 ALL TASKS ALL TASKS ACTIVE TASKS TASKS IN WRAP UP" at bounding box center [114, 93] width 189 height 147
drag, startPoint x: 271, startPoint y: 209, endPoint x: 58, endPoint y: 89, distance: 244.1
click at [271, 206] on div "Business location Location Name - choose department - Transfer Spam Marketing" at bounding box center [436, 143] width 455 height 166
click at [57, 88] on div "[PHONE_NUMBER] Live | 00:48 ALL TASKS ALL TASKS ACTIVE TASKS TASKS IN WRAP UP" at bounding box center [114, 93] width 189 height 147
drag, startPoint x: 62, startPoint y: 223, endPoint x: 64, endPoint y: 216, distance: 7.0
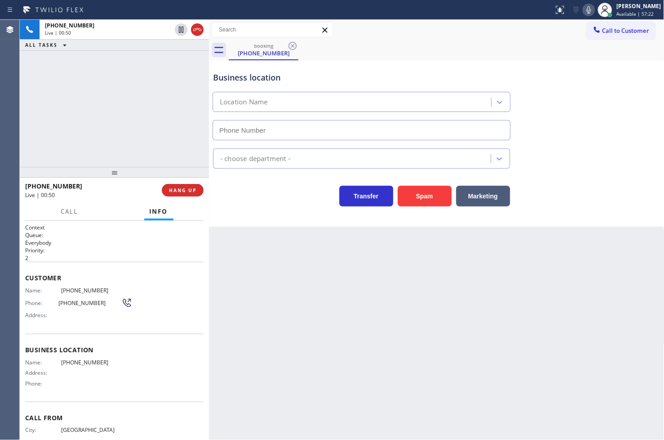
click at [62, 222] on div "Context Queue: Everybody Priority: 2 Customer Name: [PHONE_NUMBER] Phone: [PHON…" at bounding box center [114, 330] width 189 height 219
click at [65, 212] on span "Call" at bounding box center [69, 211] width 17 height 8
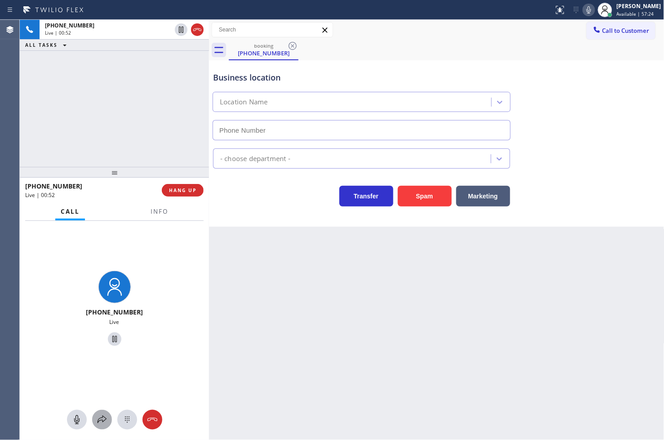
click at [104, 414] on icon at bounding box center [102, 419] width 11 height 11
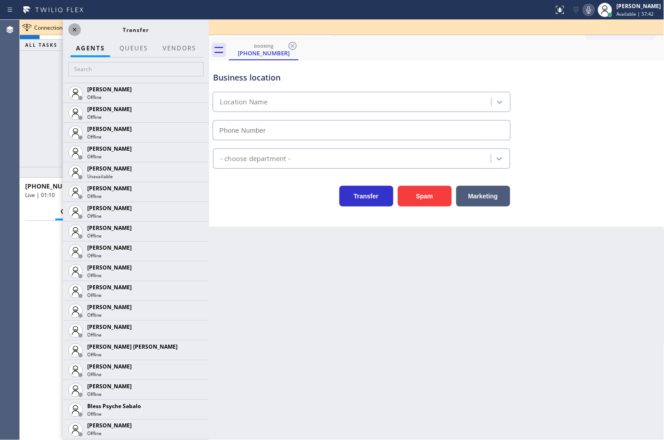
click at [77, 29] on icon at bounding box center [74, 29] width 11 height 11
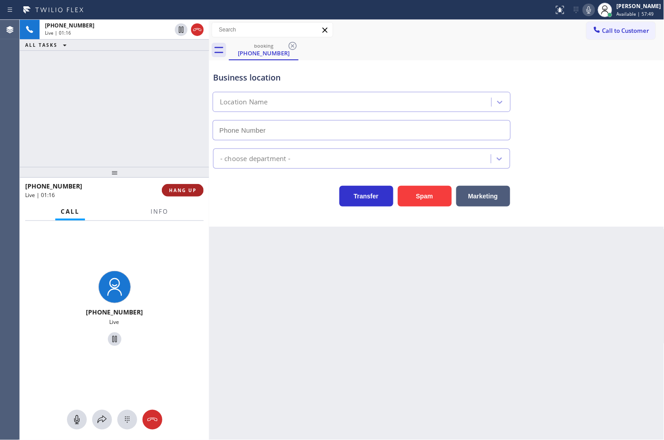
click at [178, 192] on span "HANG UP" at bounding box center [182, 190] width 27 height 6
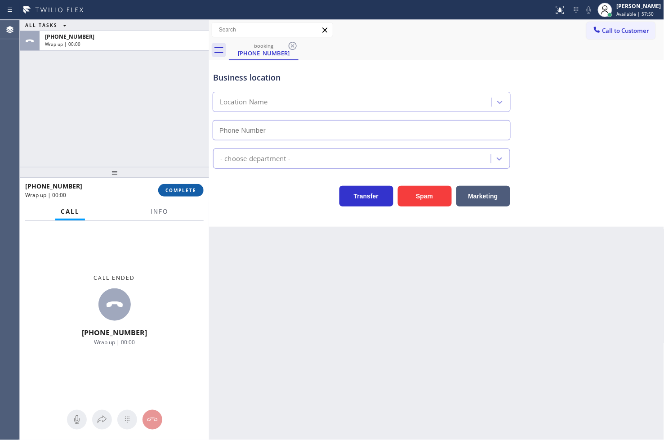
click at [196, 191] on button "COMPLETE" at bounding box center [180, 190] width 45 height 13
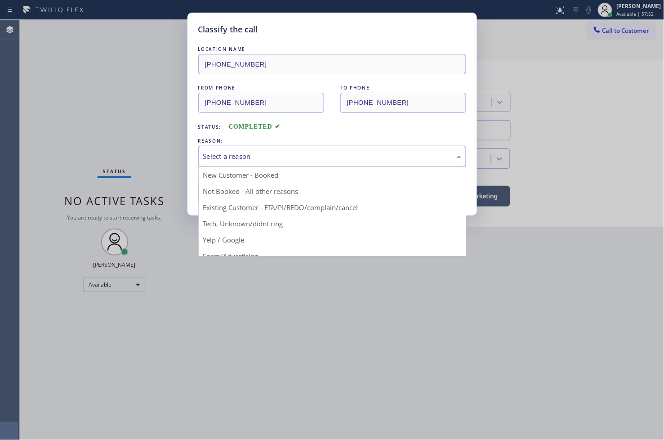
click at [232, 154] on div "Select a reason" at bounding box center [332, 156] width 258 height 10
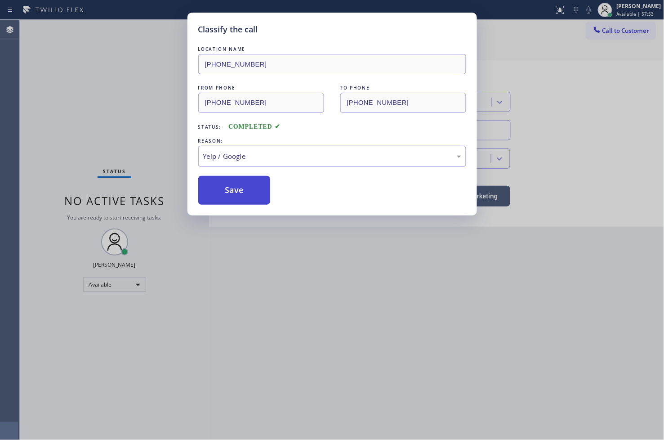
click at [233, 194] on button "Save" at bounding box center [234, 190] width 72 height 29
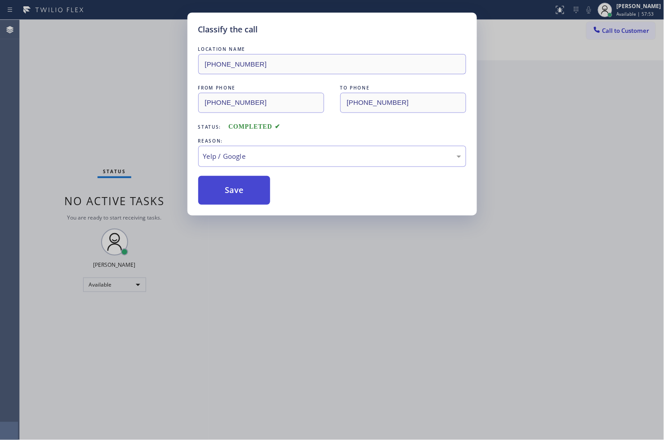
click at [233, 194] on button "Save" at bounding box center [234, 190] width 72 height 29
click at [233, 192] on button "Save" at bounding box center [234, 190] width 72 height 29
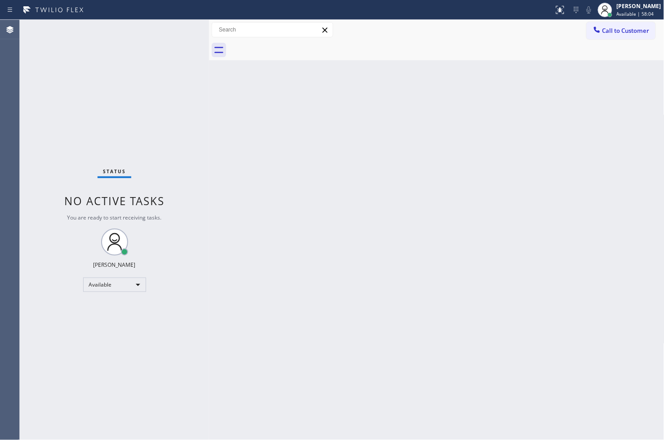
click at [176, 52] on div "Status No active tasks You are ready to start receiving tasks. [PERSON_NAME]" at bounding box center [114, 230] width 189 height 420
click at [392, 330] on div "Back to Dashboard Change Sender ID Customers Technicians Select a contact Outbo…" at bounding box center [436, 230] width 455 height 420
click at [387, 135] on div "Back to Dashboard Change Sender ID Customers Technicians Select a contact Outbo…" at bounding box center [436, 230] width 455 height 420
